Goal: Transaction & Acquisition: Book appointment/travel/reservation

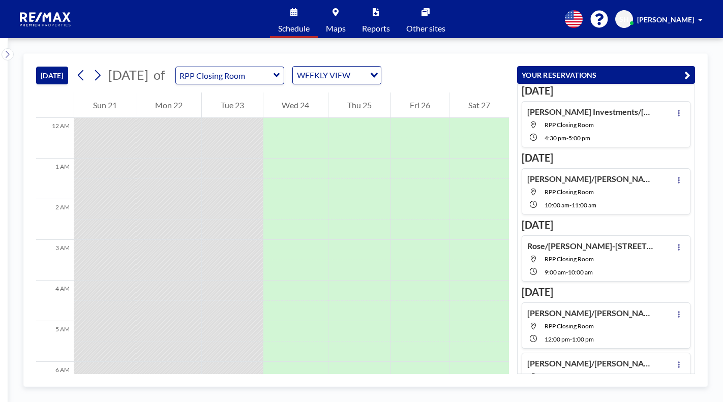
scroll to position [325, 0]
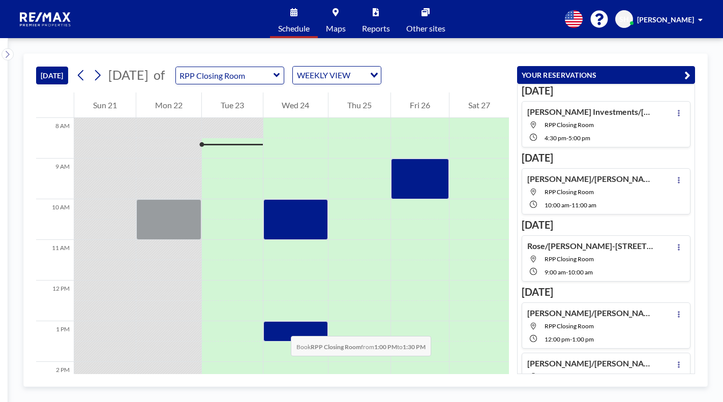
click at [281, 326] on div at bounding box center [295, 331] width 65 height 20
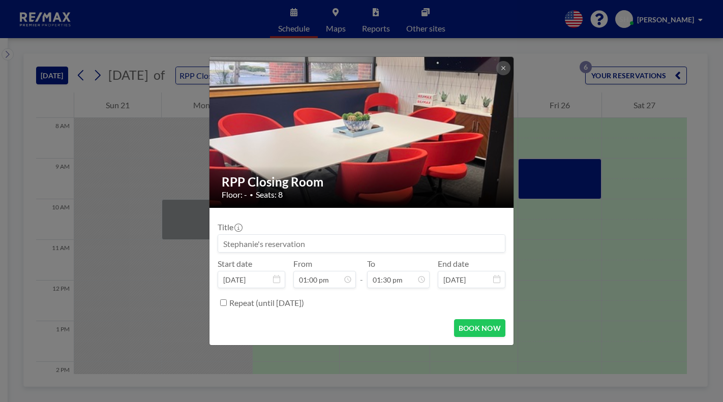
click at [281, 326] on div "BOOK NOW" at bounding box center [362, 328] width 288 height 18
click at [389, 246] on input at bounding box center [361, 243] width 287 height 17
click at [260, 245] on input at bounding box center [361, 243] width 287 height 17
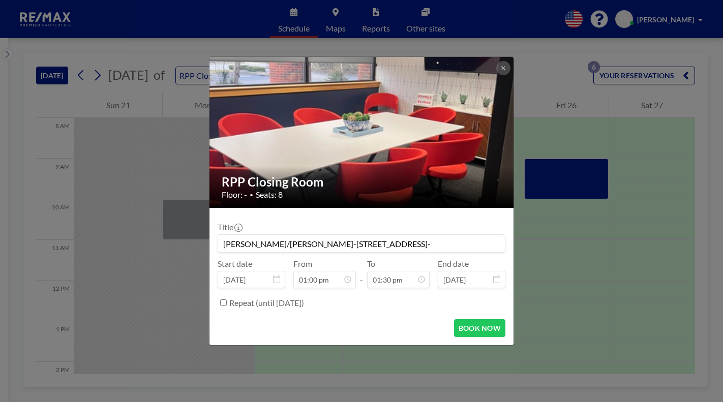
click at [383, 240] on input "[PERSON_NAME]/[PERSON_NAME]-[STREET_ADDRESS]-" at bounding box center [361, 243] width 287 height 17
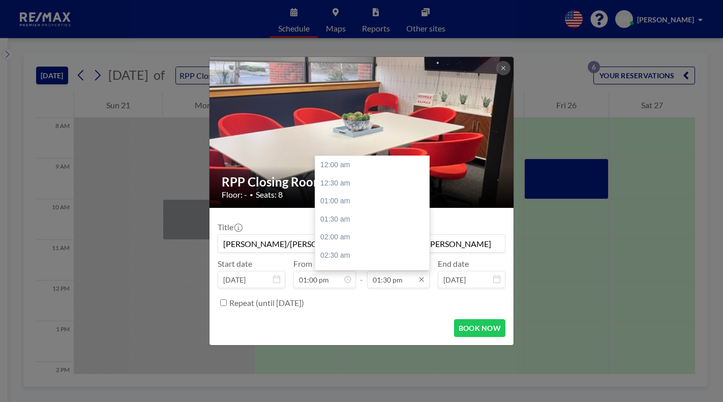
scroll to position [489, 0]
click at [385, 278] on input "01:30 pm" at bounding box center [398, 279] width 63 height 17
click at [355, 187] on div "02:00 pm" at bounding box center [374, 183] width 119 height 18
type input "[PERSON_NAME]/[PERSON_NAME]-[STREET_ADDRESS][PERSON_NAME]"
type input "02:00 pm"
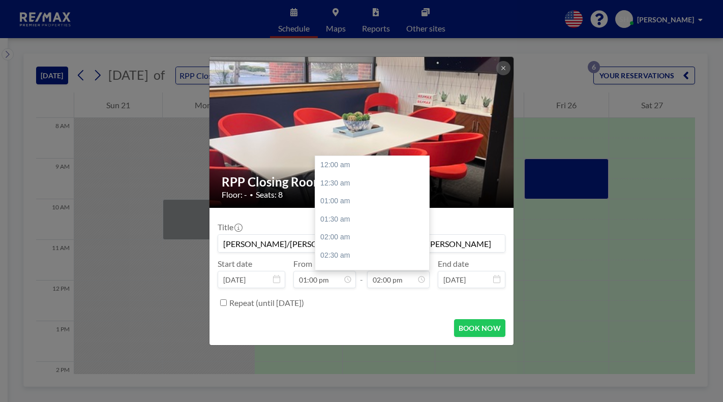
scroll to position [507, 0]
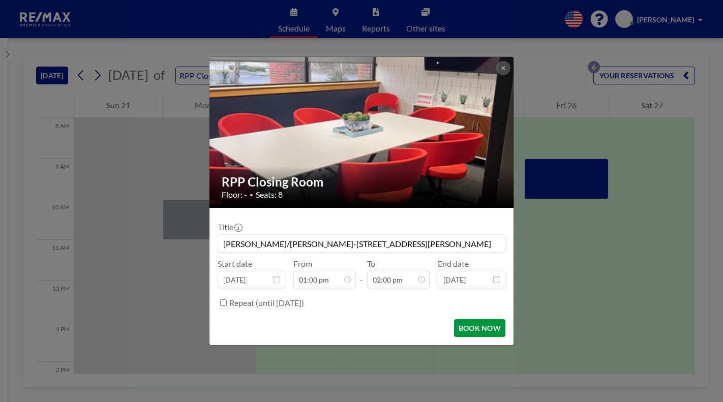
click at [468, 324] on button "BOOK NOW" at bounding box center [479, 328] width 51 height 18
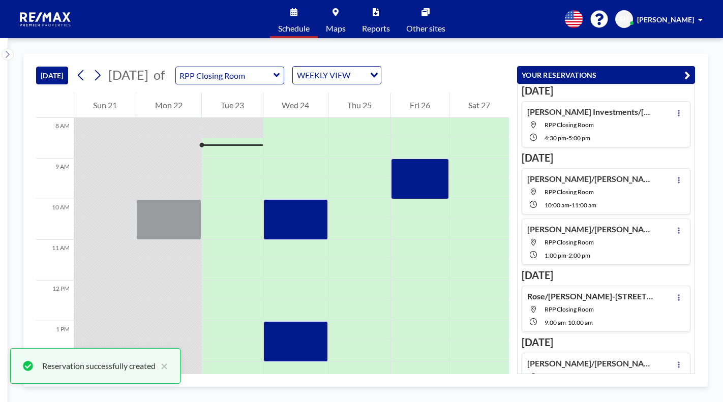
scroll to position [13, 0]
